Goal: Transaction & Acquisition: Purchase product/service

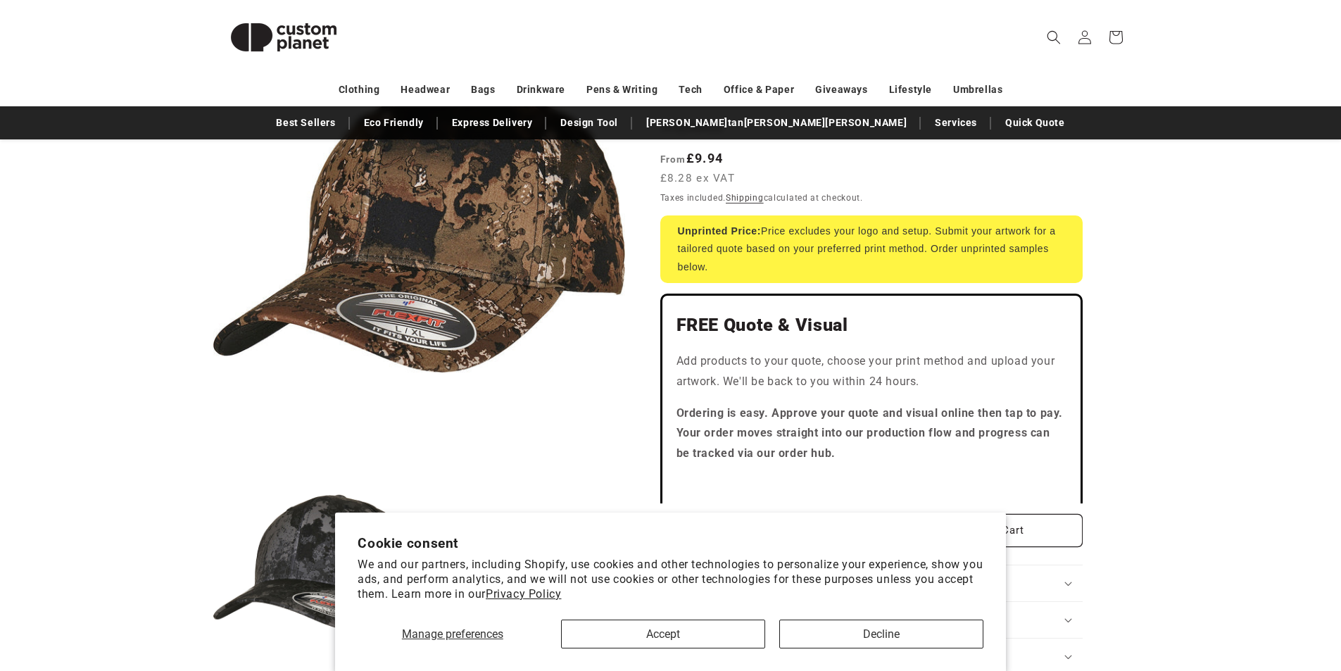
scroll to position [234, 0]
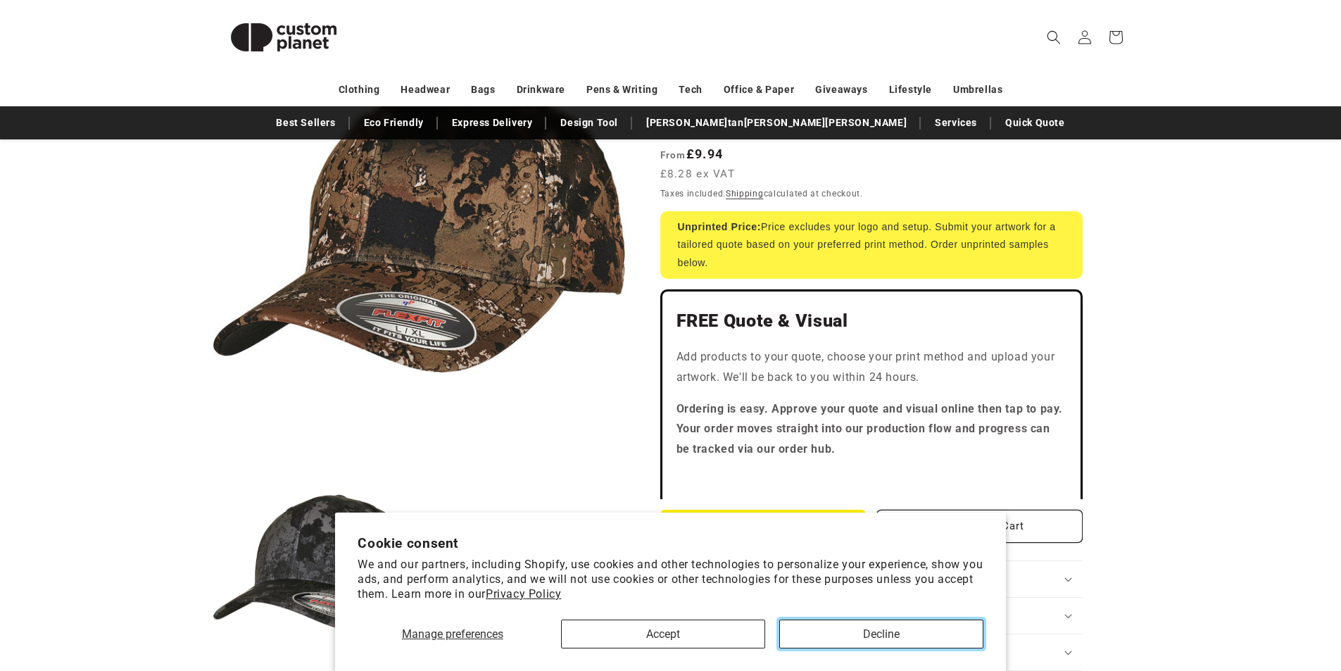
click at [862, 634] on button "Decline" at bounding box center [881, 634] width 204 height 29
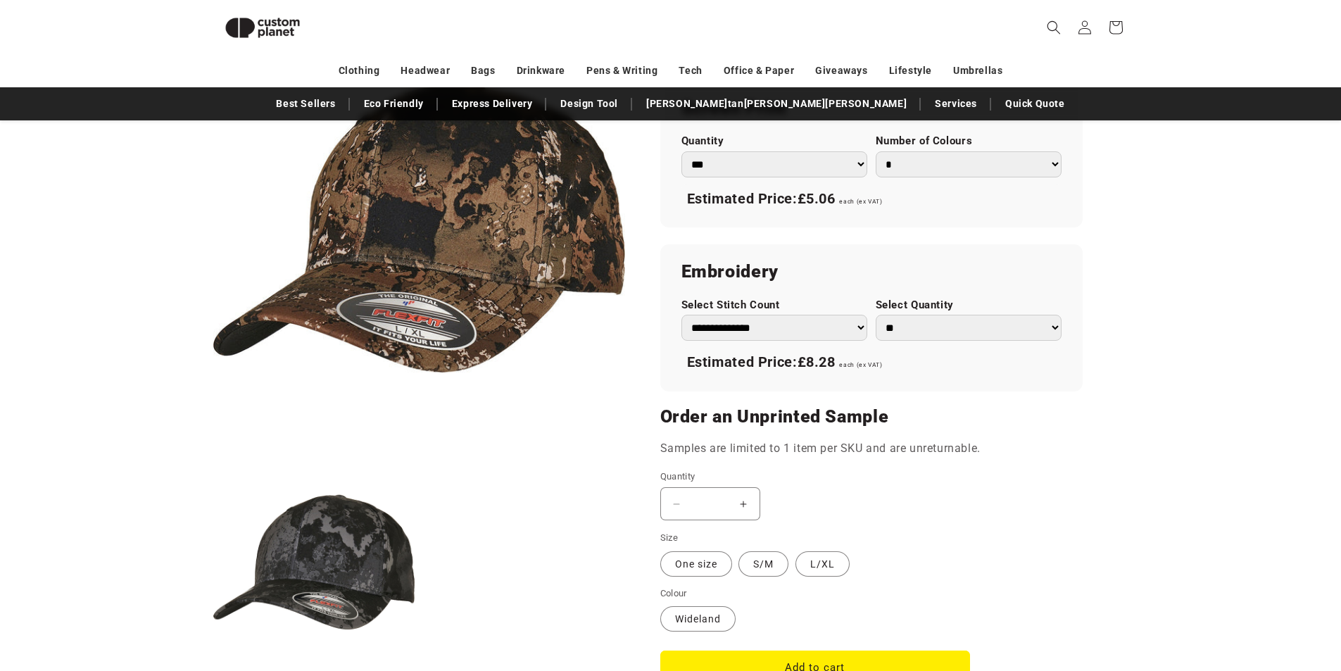
scroll to position [873, 0]
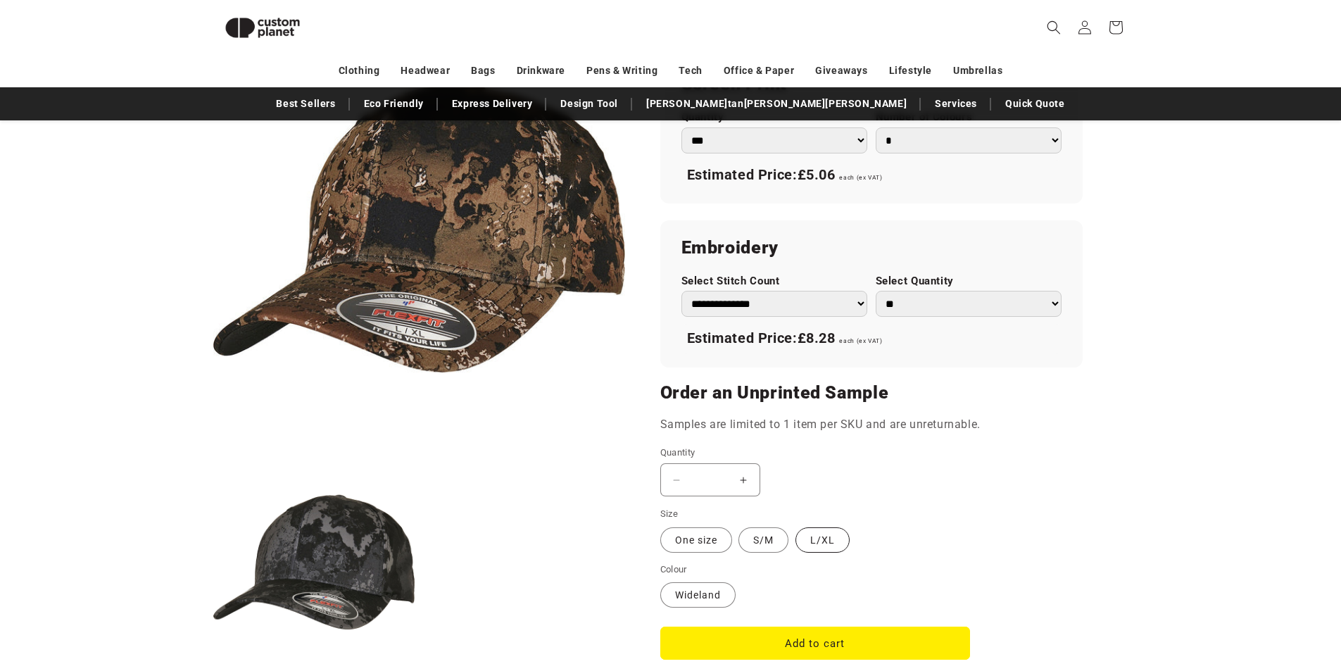
click at [832, 542] on label "L/XL Variant sold out or unavailable" at bounding box center [823, 539] width 54 height 25
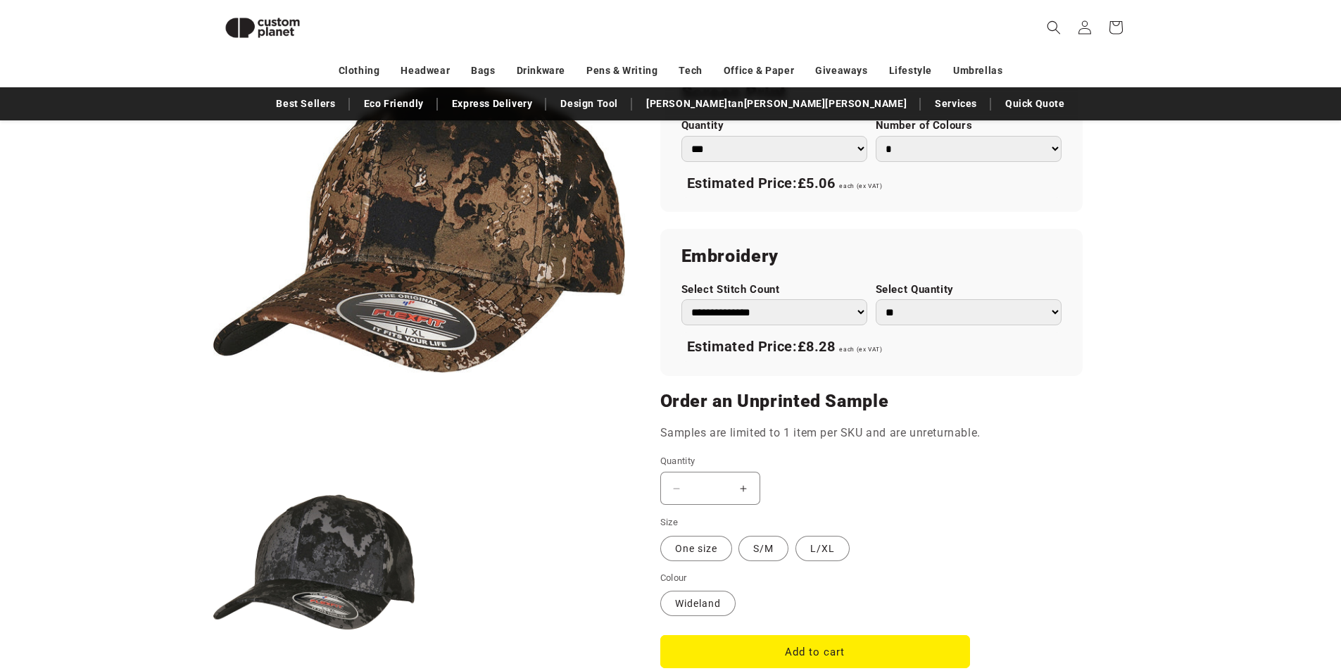
scroll to position [873, 0]
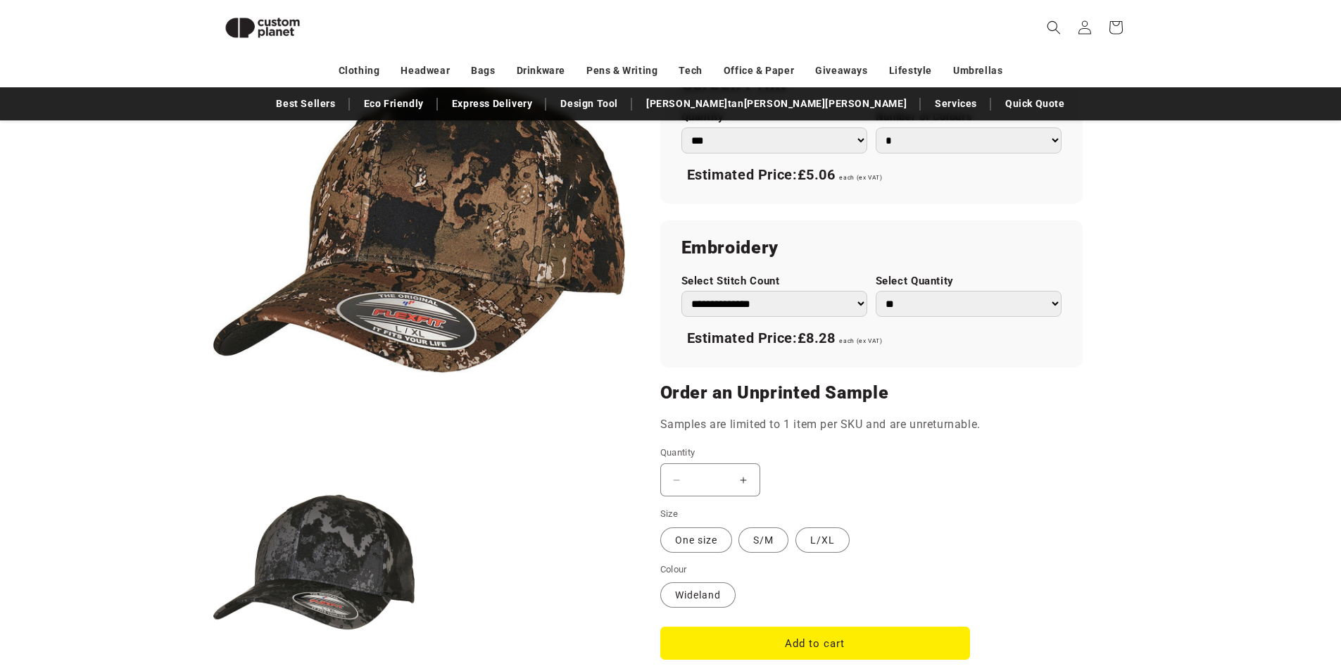
click at [1058, 301] on select "** ** *** *** *** **** **** ****" at bounding box center [969, 304] width 186 height 26
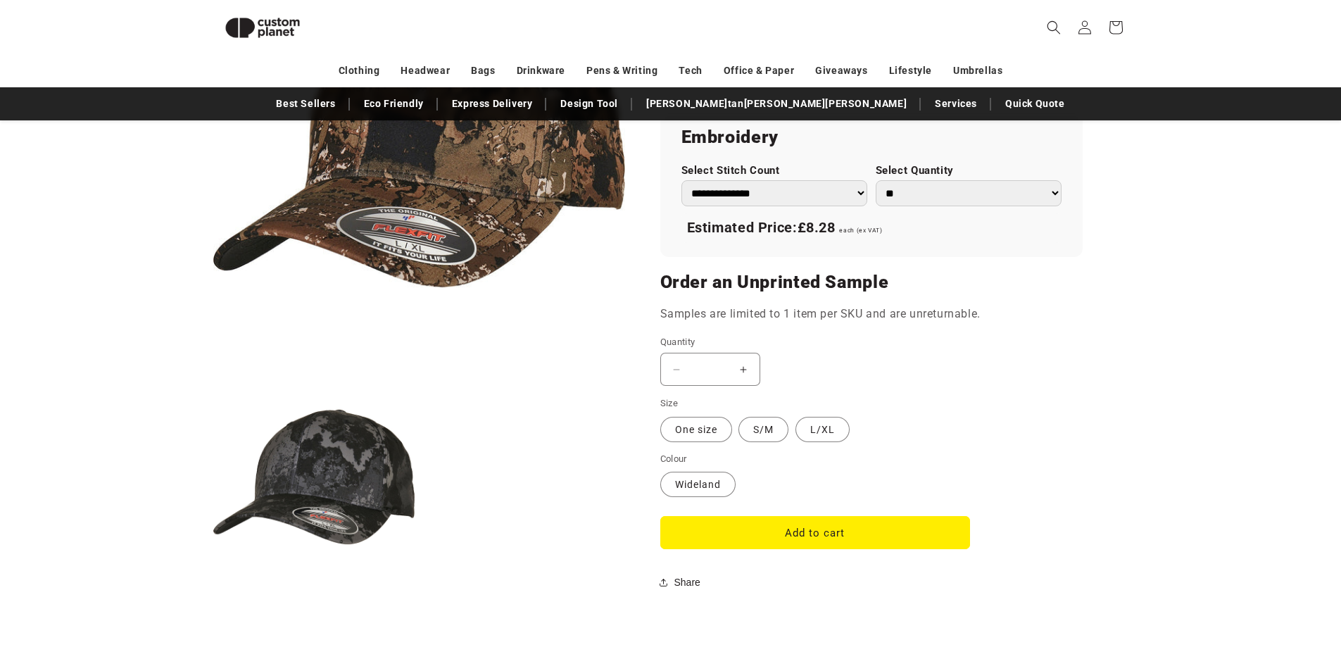
scroll to position [990, 0]
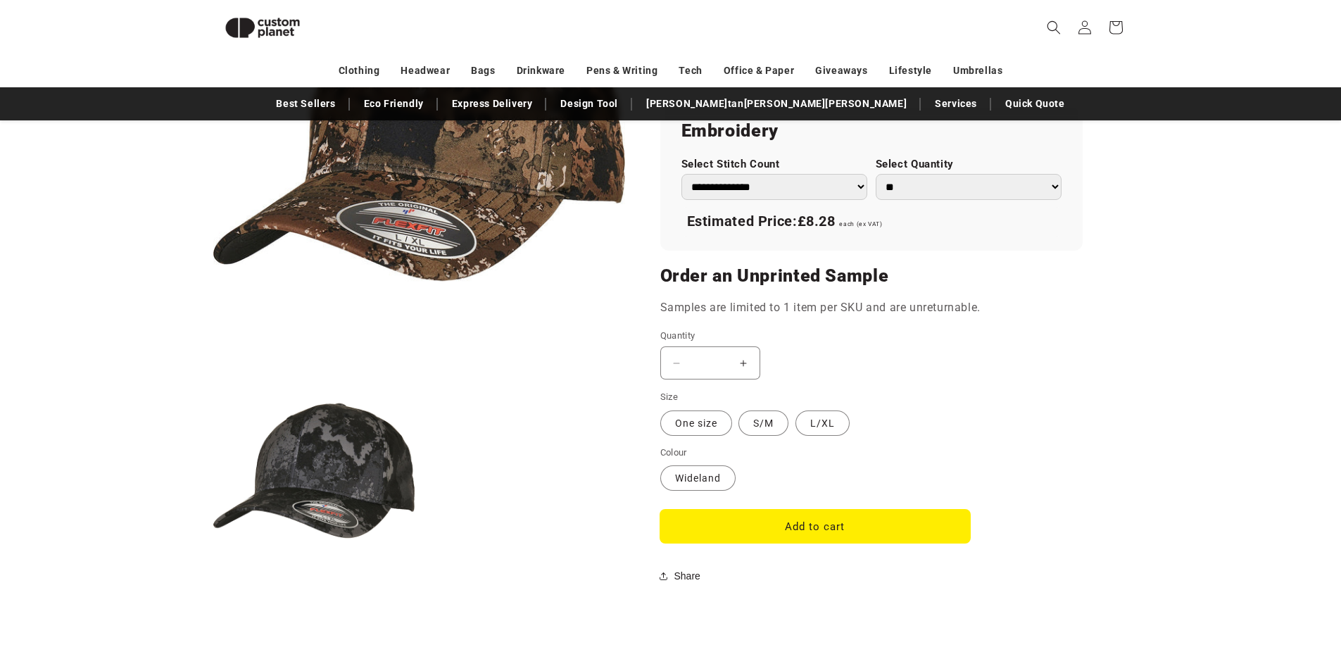
click at [749, 525] on button "Add to cart" at bounding box center [815, 526] width 310 height 33
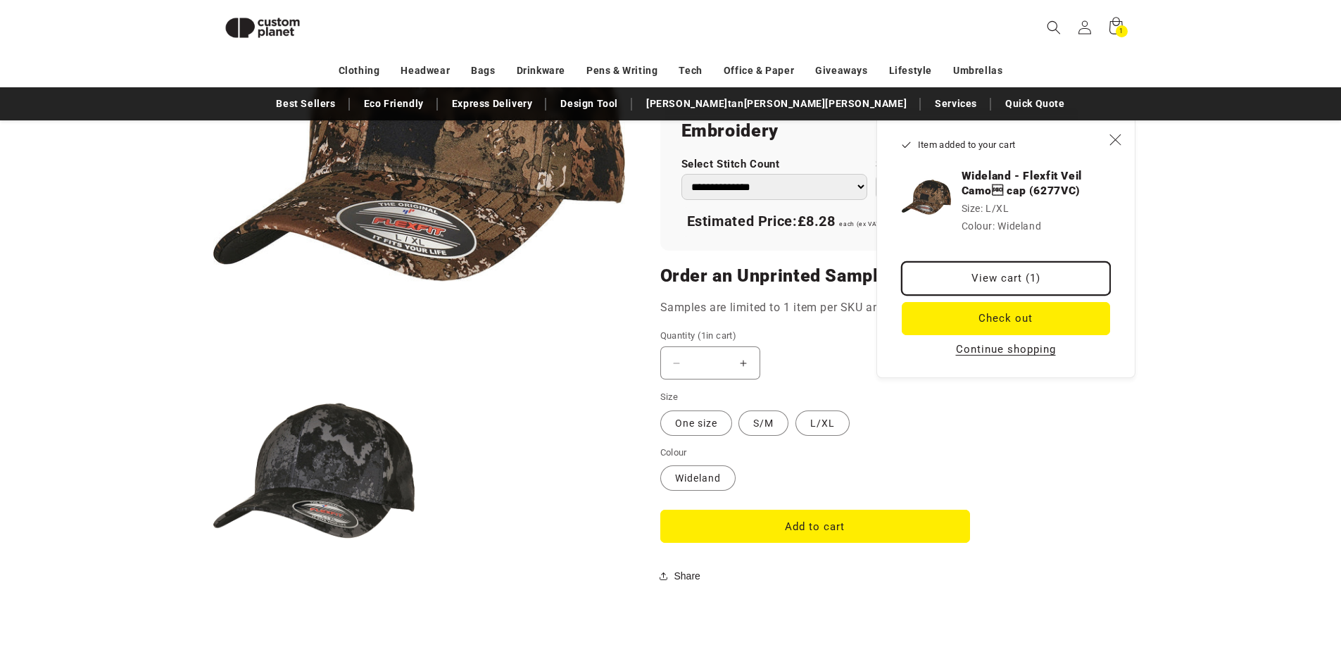
click at [1008, 277] on link "View cart (1)" at bounding box center [1006, 278] width 208 height 33
click at [1117, 137] on icon "Close" at bounding box center [1115, 139] width 13 height 13
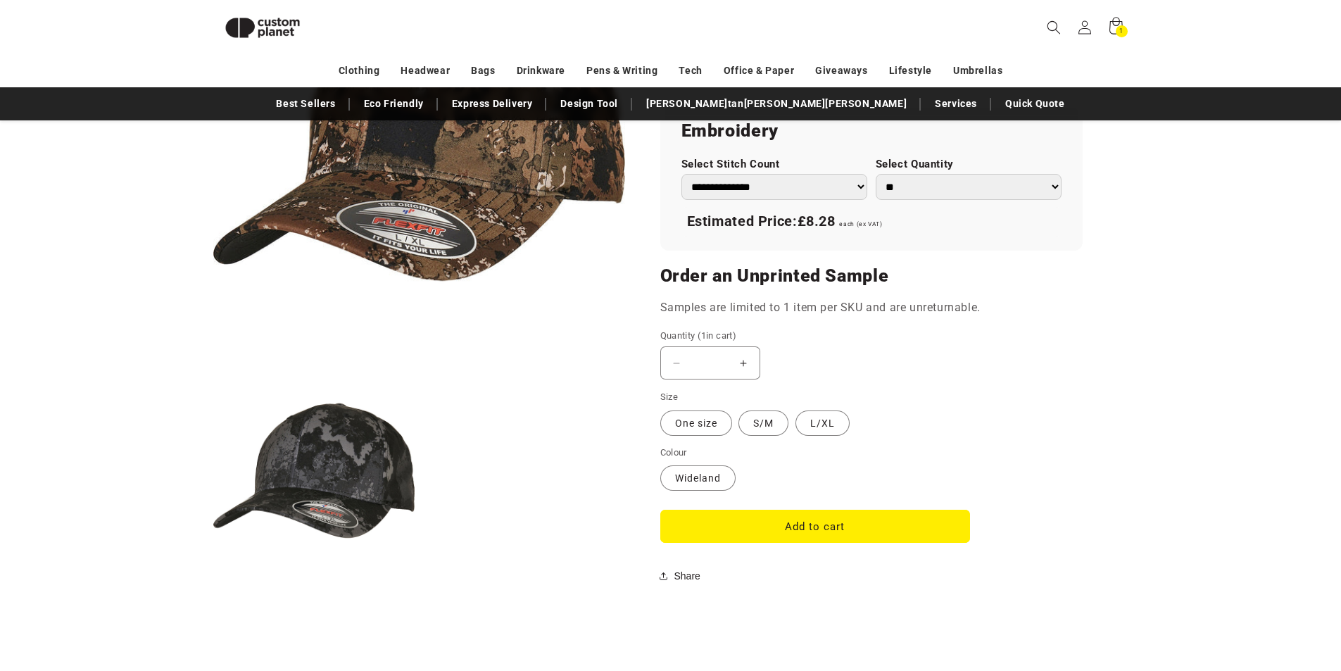
click at [746, 362] on button "Increase quantity for Wideland - Flexfit Veil Camo cap (6277VC)" at bounding box center [744, 362] width 32 height 33
click at [741, 363] on button "Increase quantity for Wideland - Flexfit Veil Camo cap (6277VC)" at bounding box center [744, 362] width 32 height 33
click at [740, 363] on button "Increase quantity for Wideland - Flexfit Veil Camo cap (6277VC)" at bounding box center [744, 362] width 32 height 33
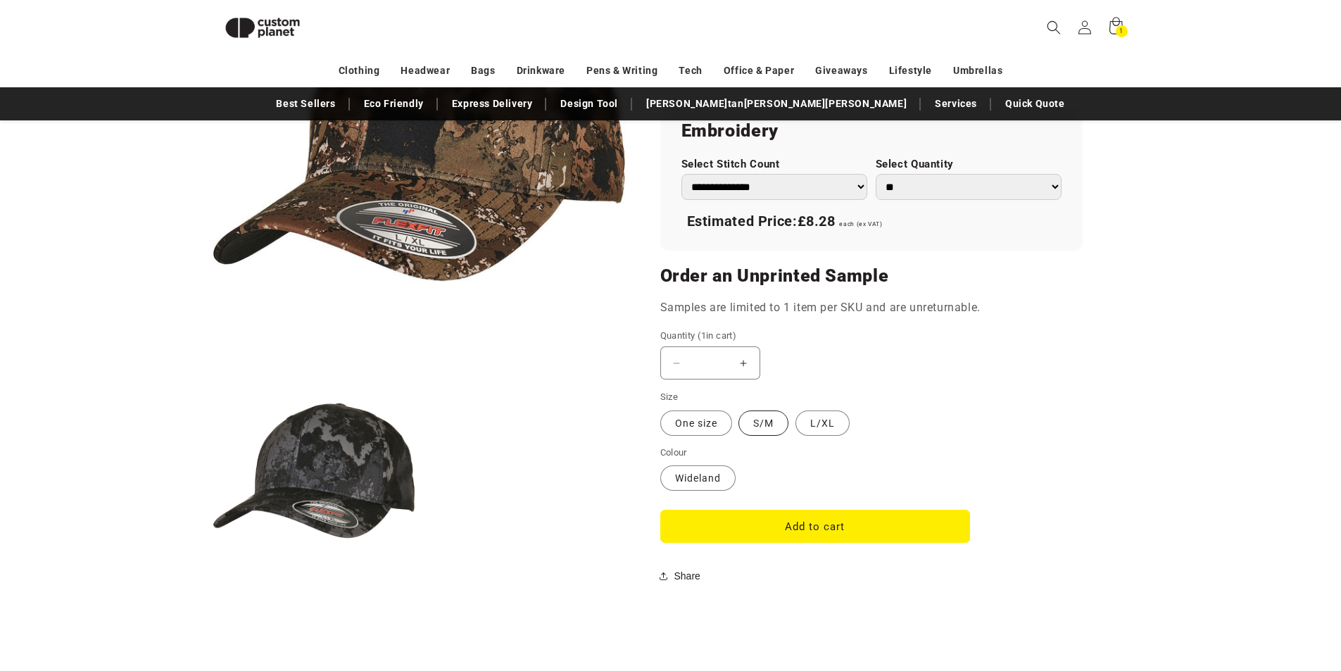
click at [760, 425] on label "S/M Variant sold out or unavailable" at bounding box center [764, 422] width 50 height 25
click at [745, 363] on button "Increase quantity for Wideland - Flexfit Veil Camo cap (6277VC)" at bounding box center [744, 362] width 32 height 33
click at [809, 421] on label "L/XL Variant sold out or unavailable" at bounding box center [823, 422] width 54 height 25
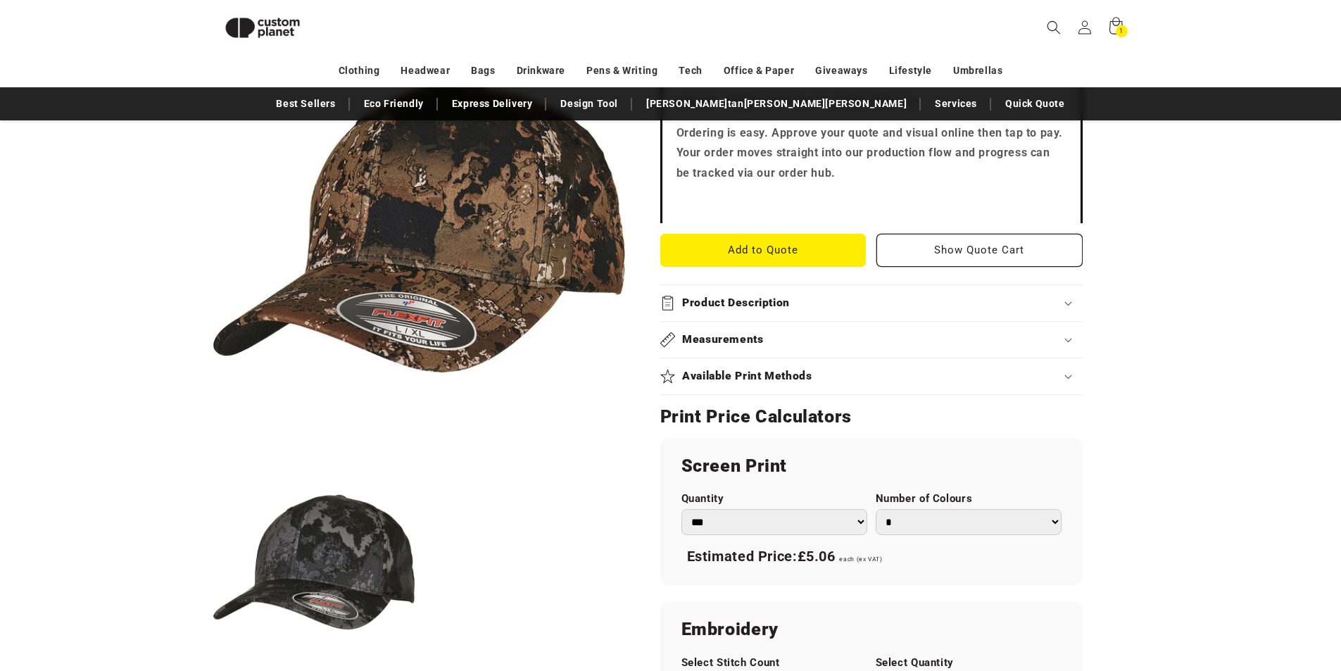
scroll to position [474, 0]
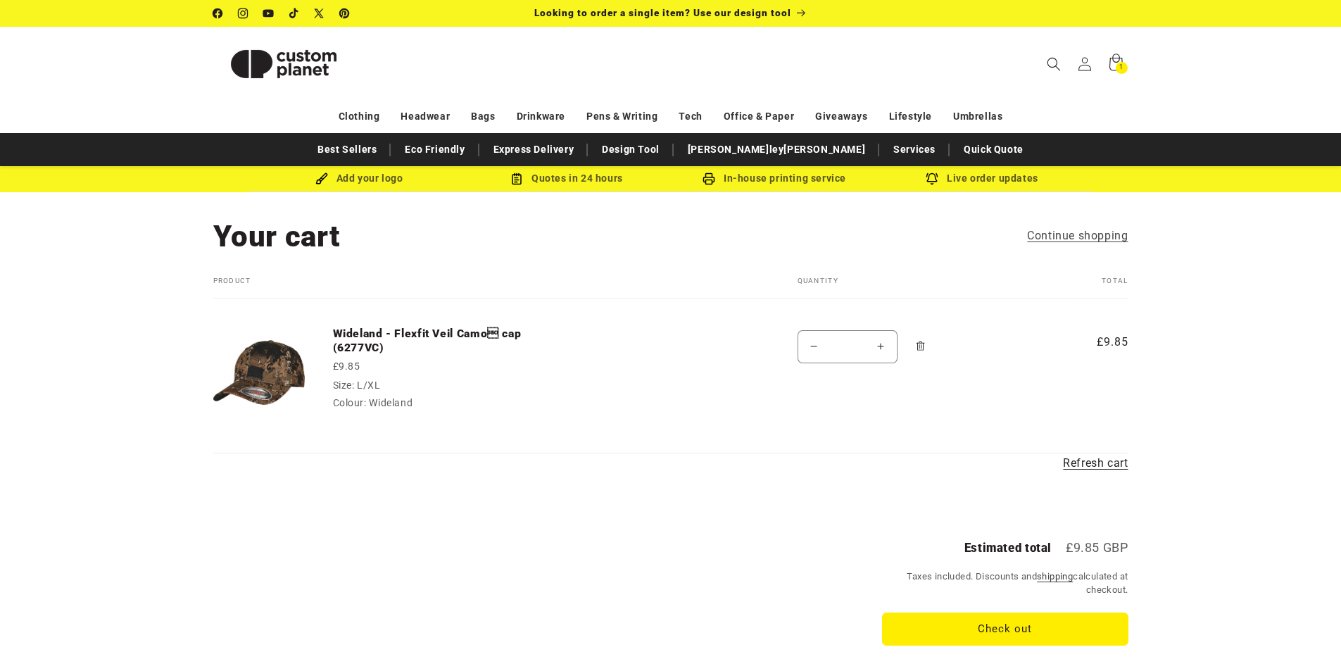
click at [882, 344] on button "Increase quantity for Wideland - Flexfit Veil Camo cap (6277VC)" at bounding box center [881, 346] width 32 height 33
click at [884, 348] on button "Increase quantity for Wideland - Flexfit Veil Camo cap (6277VC)" at bounding box center [881, 346] width 32 height 33
click at [877, 346] on button "Increase quantity for Wideland - Flexfit Veil Camo cap (6277VC)" at bounding box center [881, 346] width 32 height 33
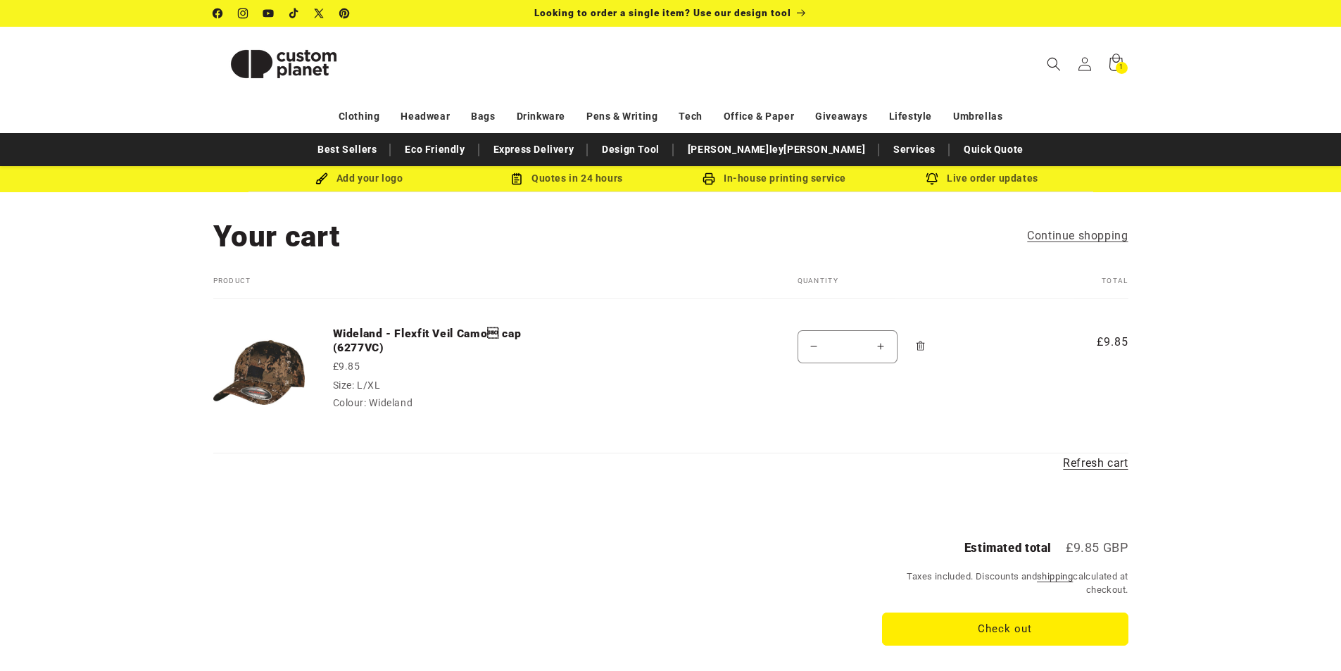
click at [877, 346] on button "Increase quantity for Wideland - Flexfit Veil Camo cap (6277VC)" at bounding box center [881, 346] width 32 height 33
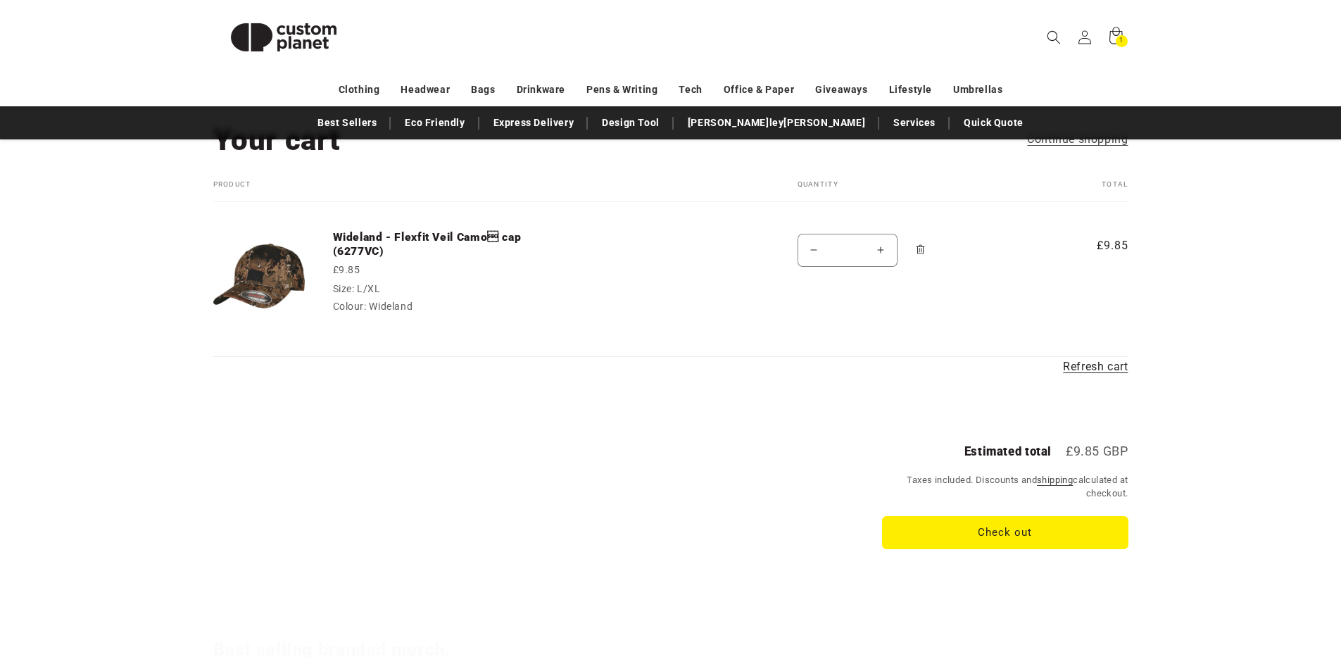
scroll to position [141, 0]
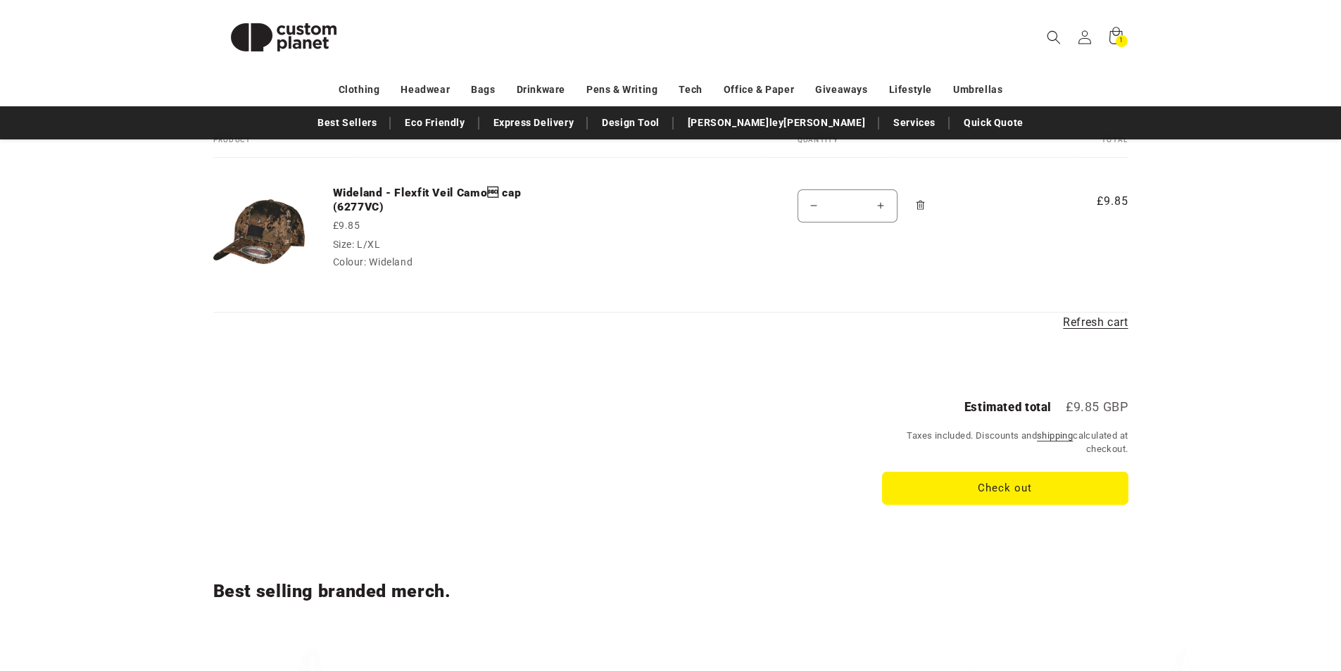
click at [882, 206] on button "Increase quantity for Wideland - Flexfit Veil Camo cap (6277VC)" at bounding box center [881, 205] width 32 height 33
click at [846, 206] on input "*" at bounding box center [847, 205] width 35 height 33
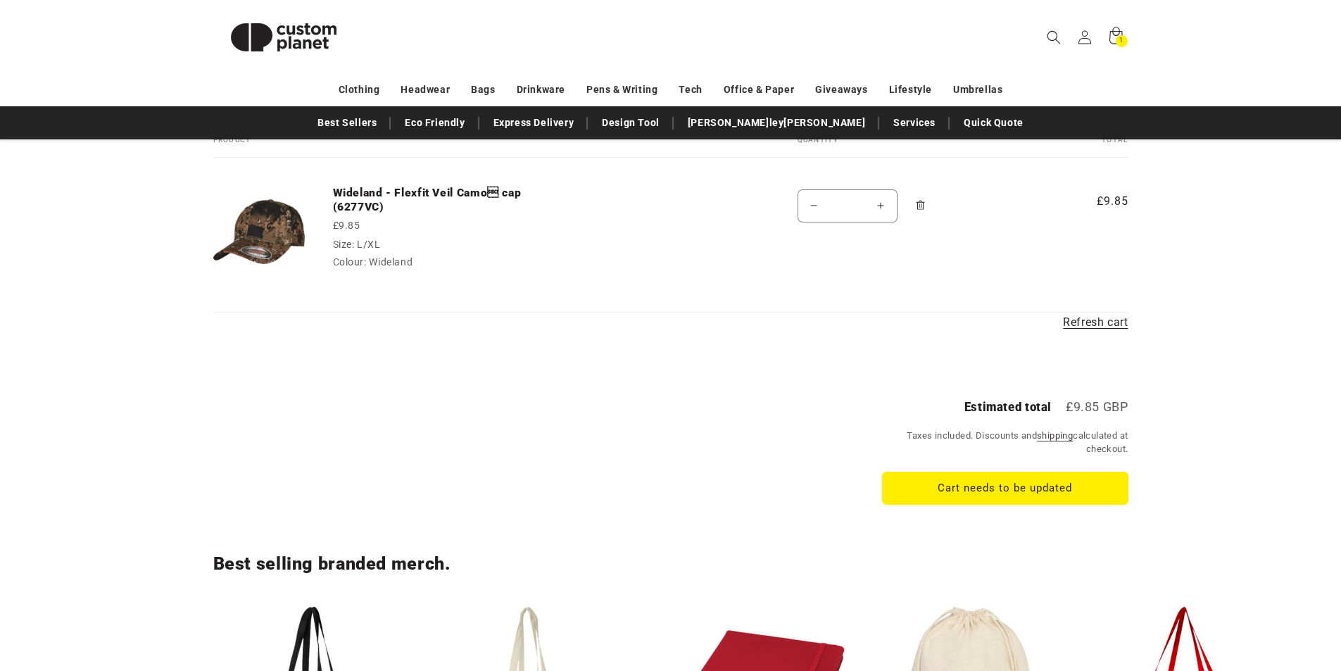
type input "**"
click at [1079, 323] on link "Refresh cart" at bounding box center [1095, 323] width 65 height 20
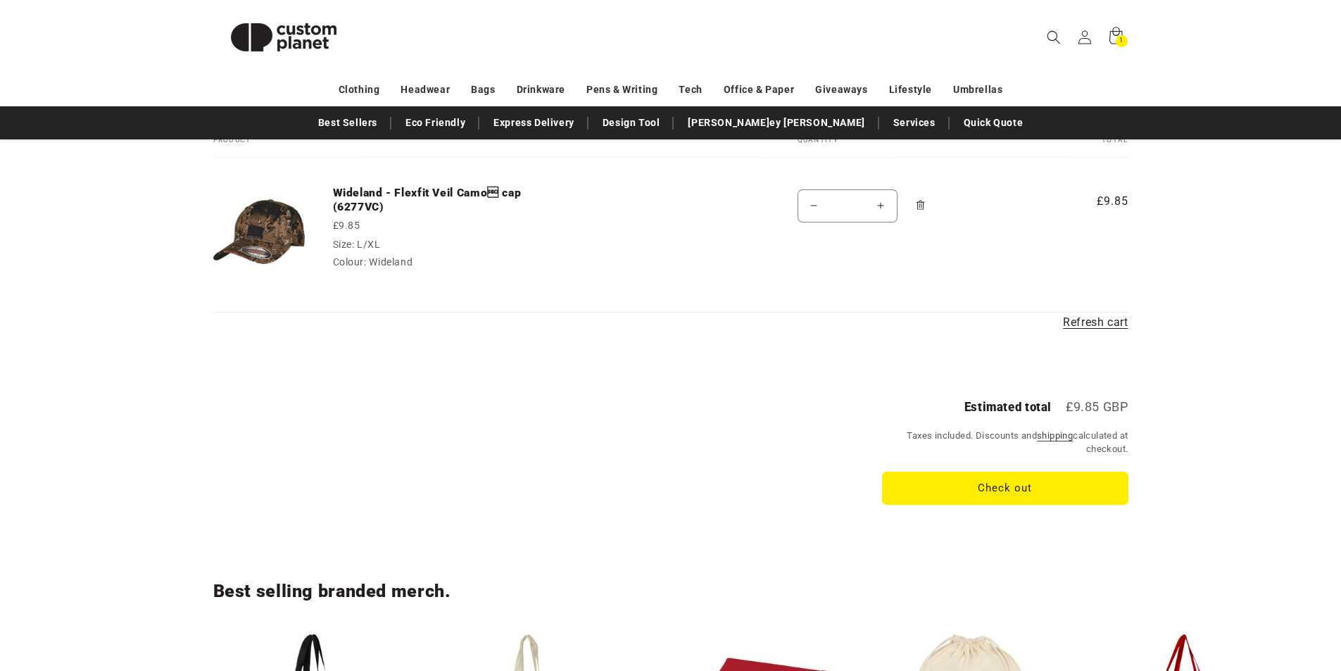
scroll to position [141, 0]
